Goal: Information Seeking & Learning: Learn about a topic

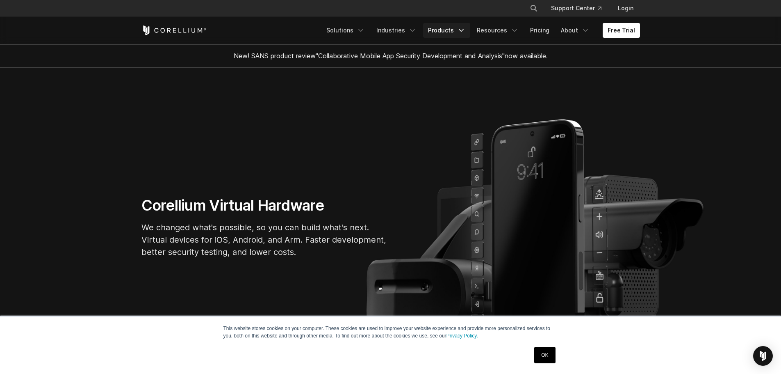
click at [451, 32] on link "Products" at bounding box center [446, 30] width 47 height 15
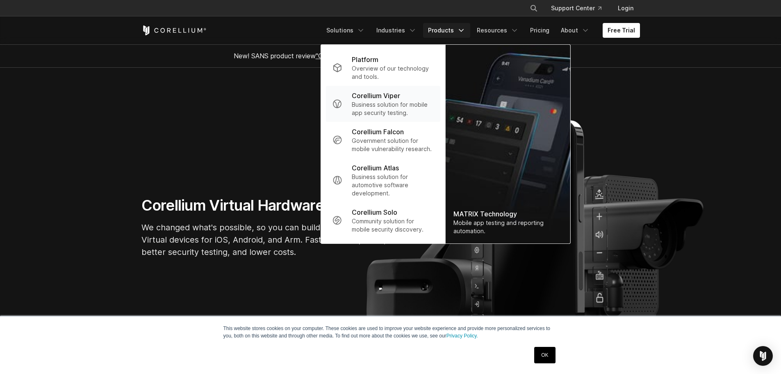
click at [401, 102] on p "Business solution for mobile app security testing." at bounding box center [393, 108] width 82 height 16
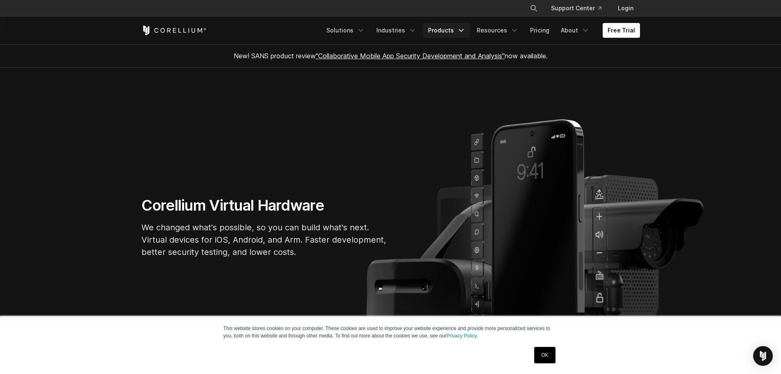
click at [438, 32] on link "Products" at bounding box center [446, 30] width 47 height 15
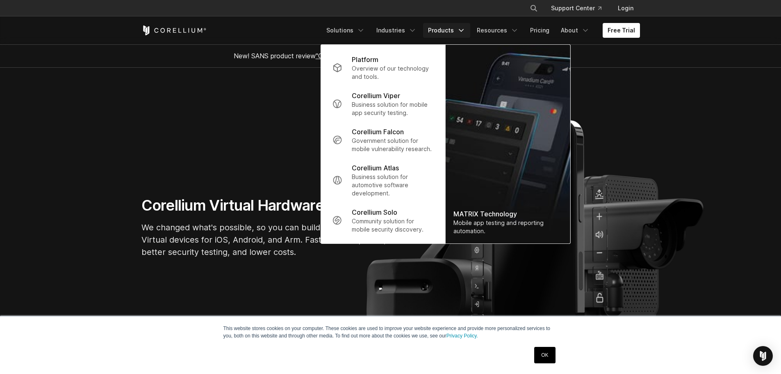
click at [438, 32] on link "Products" at bounding box center [446, 30] width 47 height 15
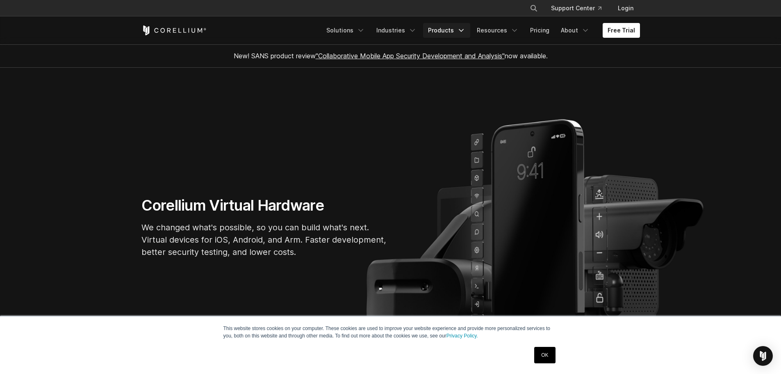
click at [438, 32] on link "Products" at bounding box center [446, 30] width 47 height 15
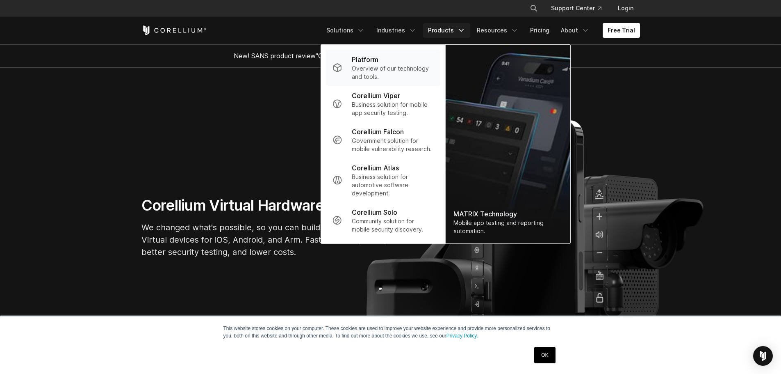
click at [370, 59] on p "Platform" at bounding box center [365, 60] width 27 height 10
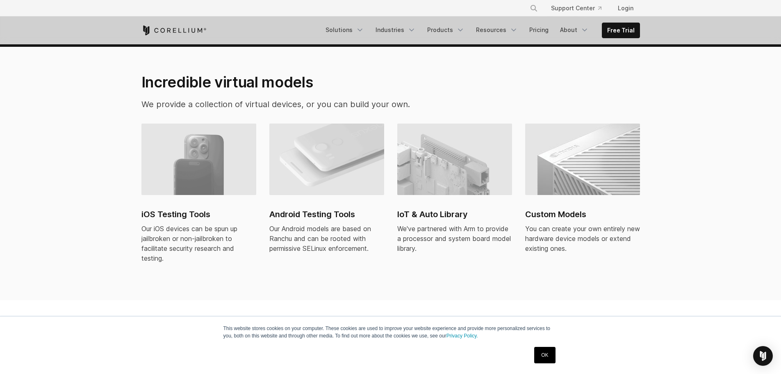
scroll to position [369, 0]
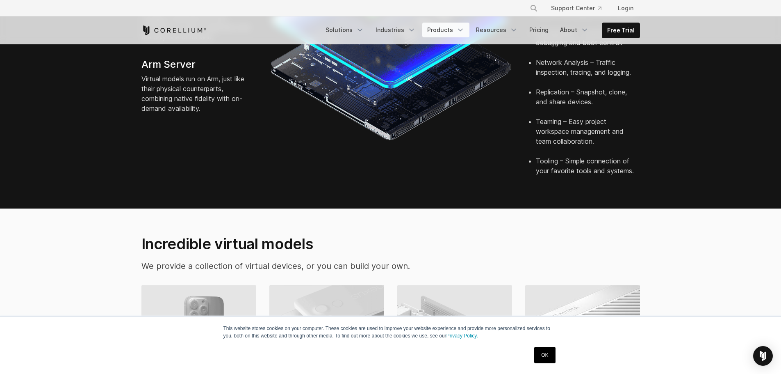
click at [445, 32] on link "Products" at bounding box center [445, 30] width 47 height 15
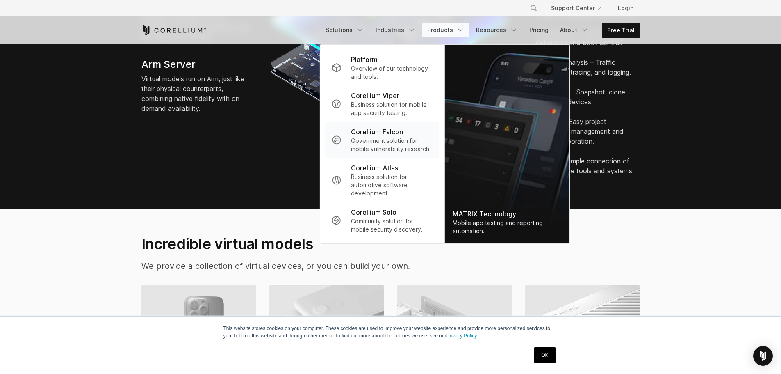
click at [387, 141] on p "Government solution for mobile vulnerability research." at bounding box center [392, 145] width 82 height 16
